Goal: Task Accomplishment & Management: Manage account settings

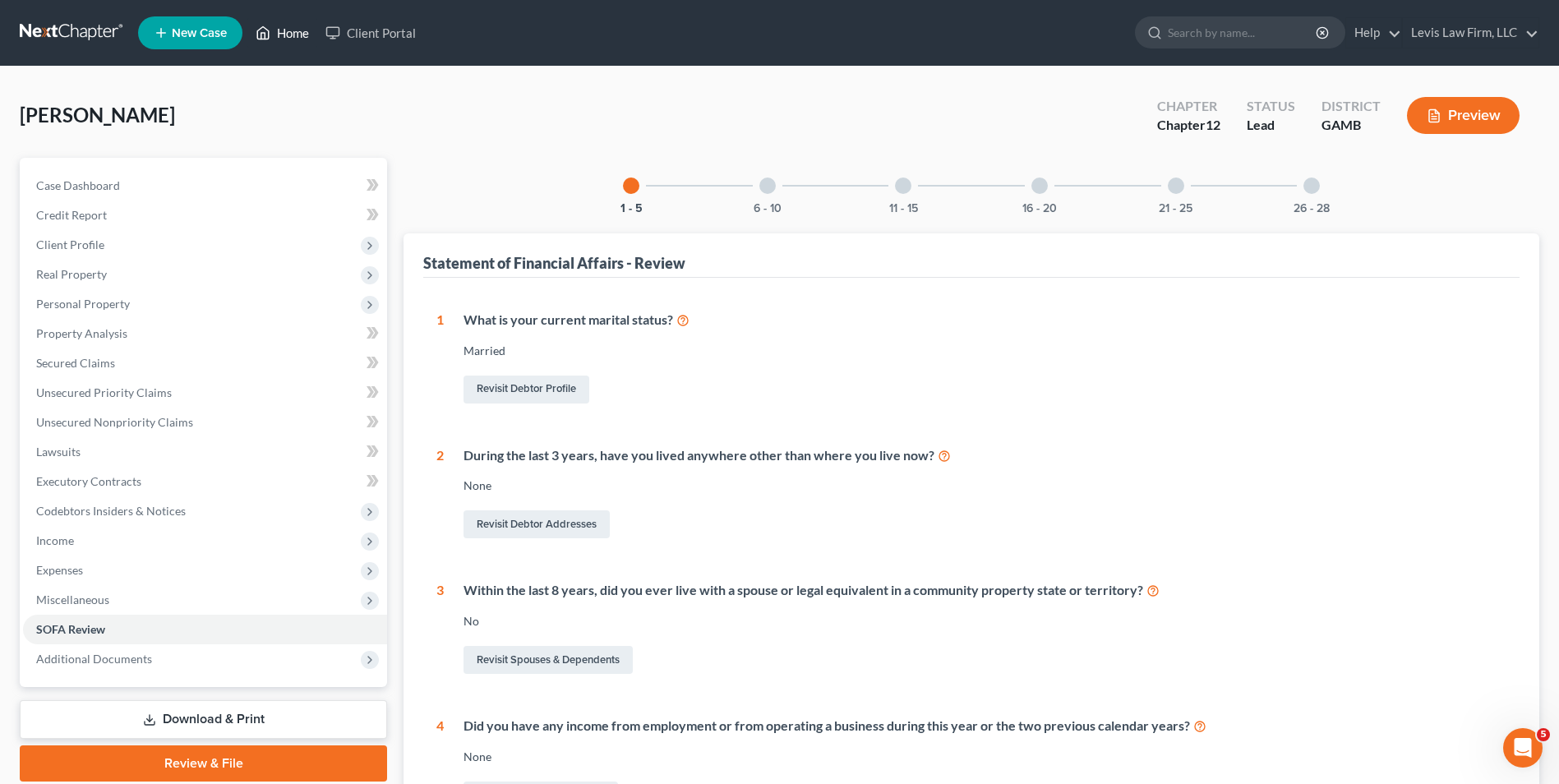
click at [282, 28] on link "Home" at bounding box center [282, 33] width 70 height 30
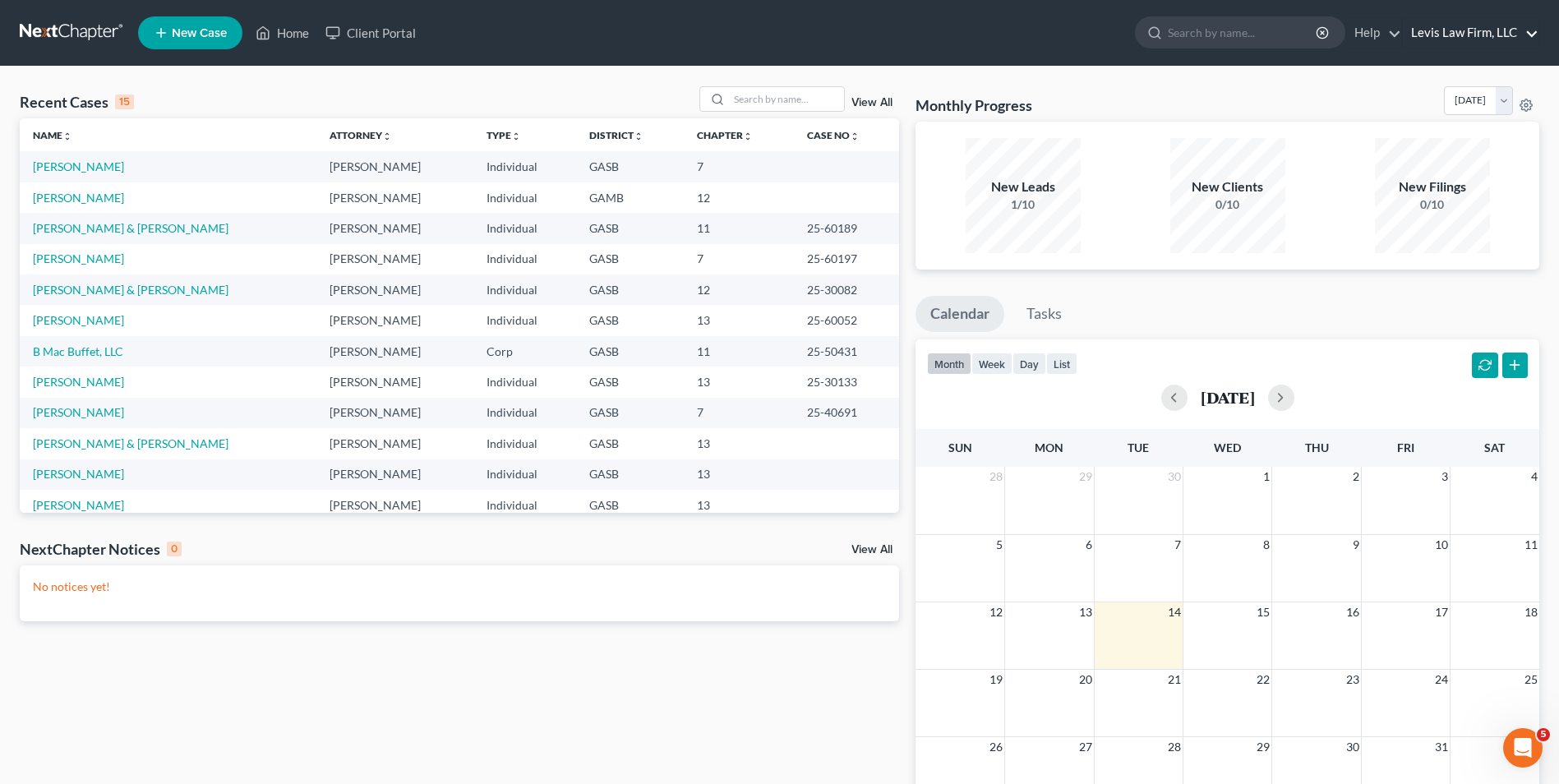
click at [1474, 30] on link "Levis Law Firm, LLC" at bounding box center [1471, 33] width 136 height 30
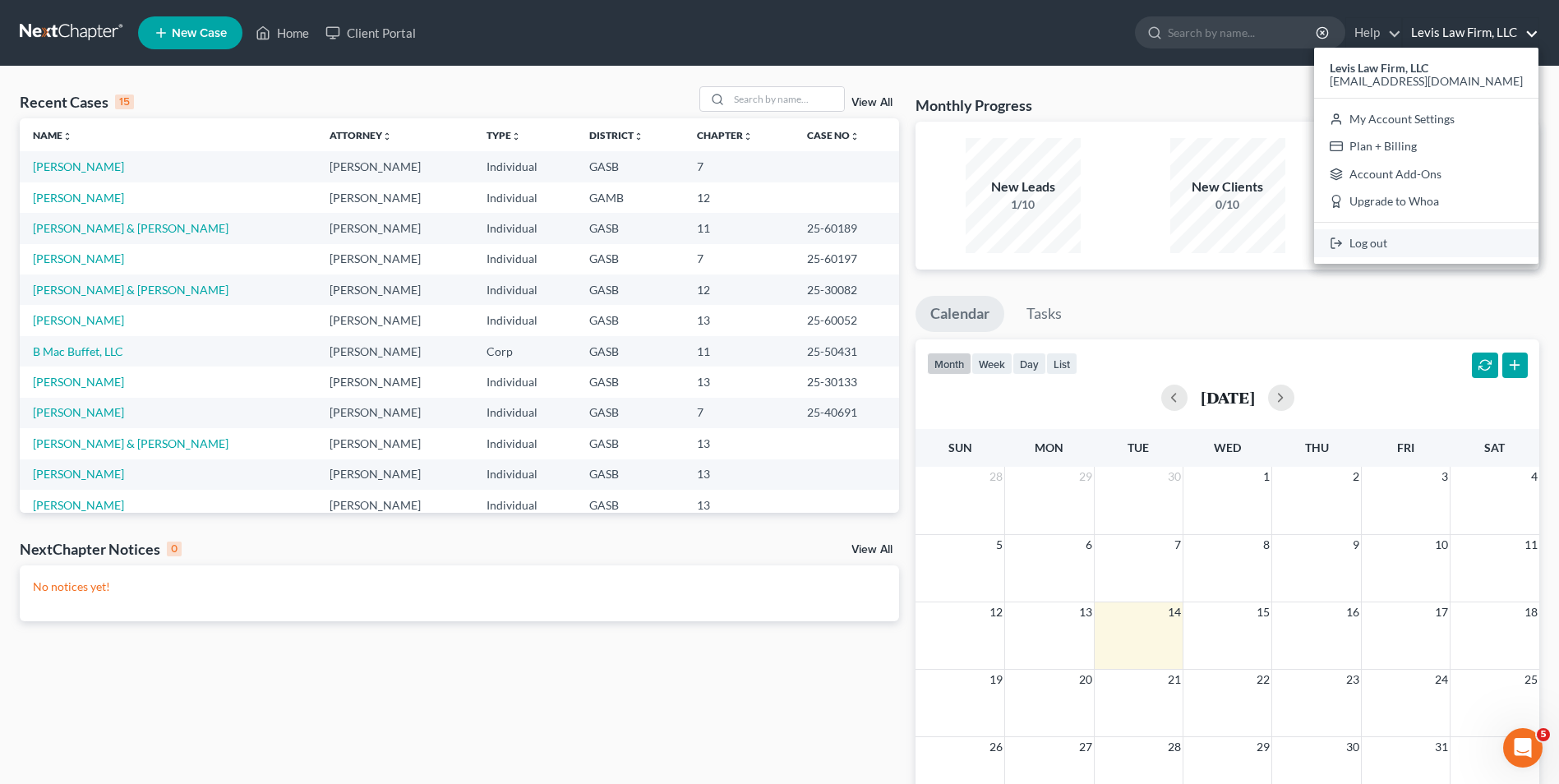
click at [1400, 242] on link "Log out" at bounding box center [1426, 244] width 225 height 28
